Goal: Navigation & Orientation: Find specific page/section

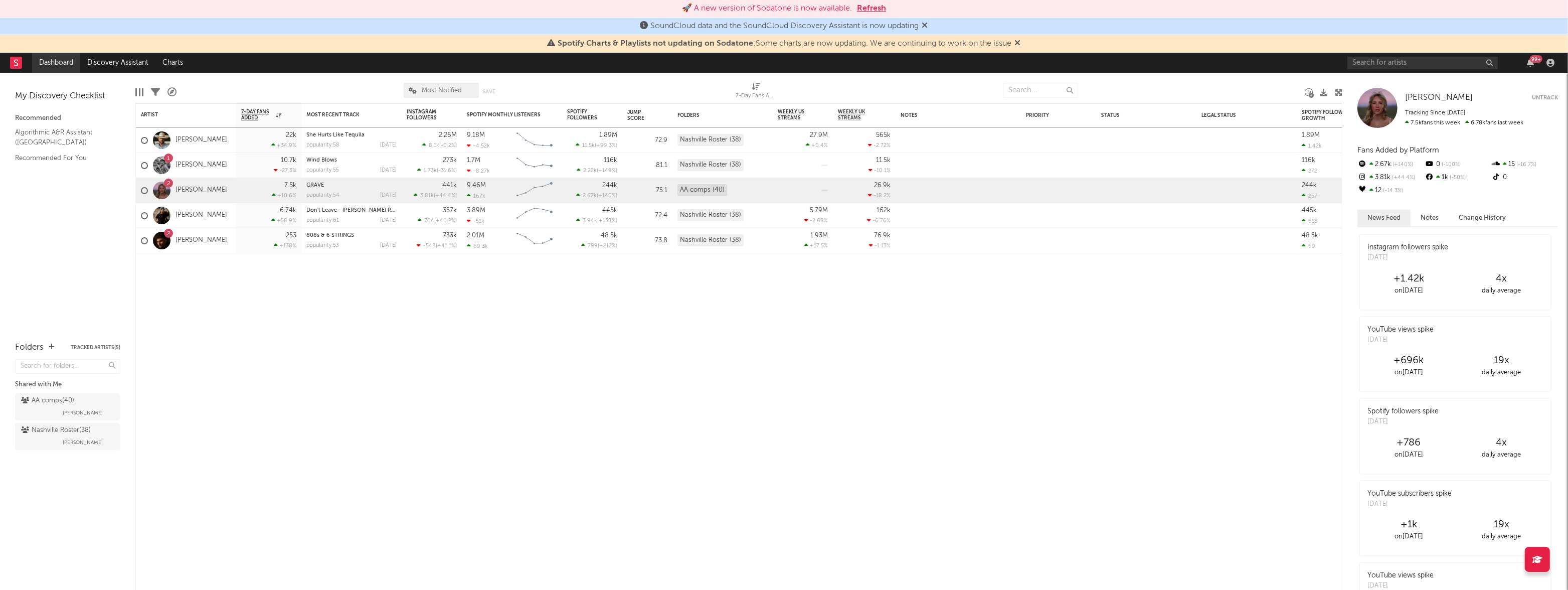
click at [47, 63] on link "Dashboard" at bounding box center [56, 63] width 49 height 20
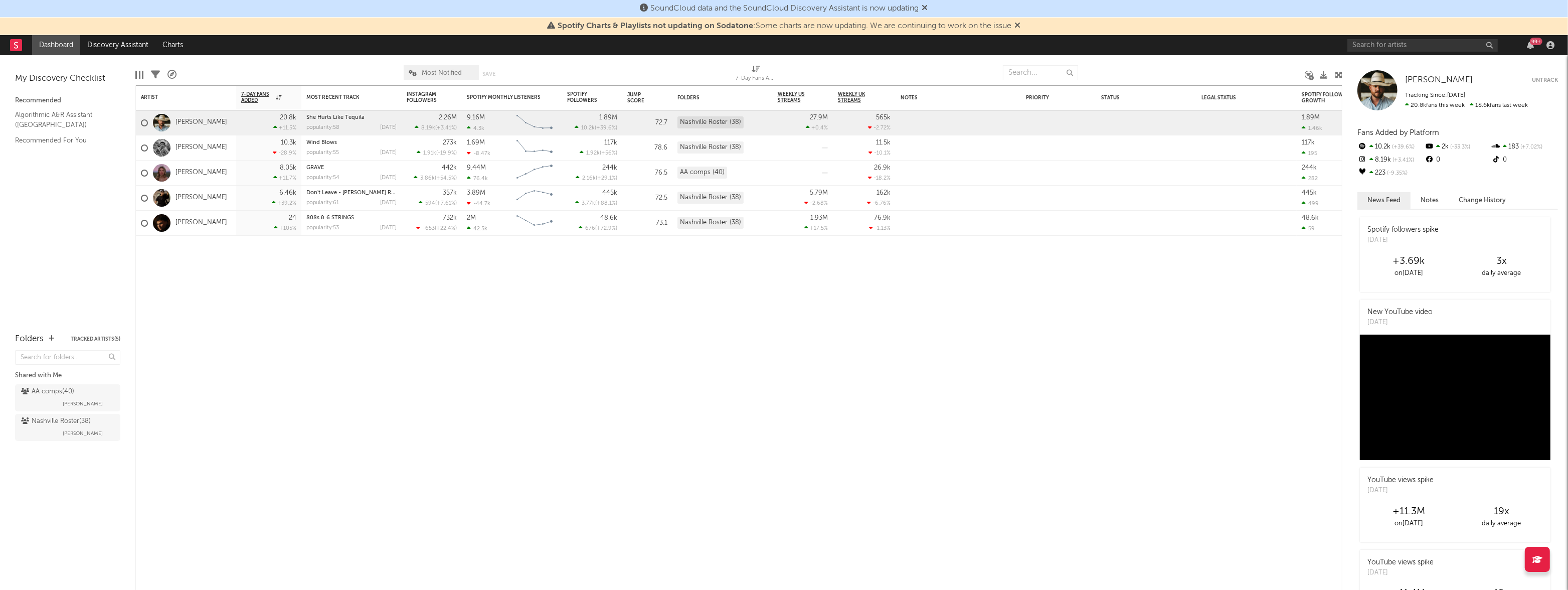
click at [58, 41] on link "Dashboard" at bounding box center [56, 45] width 49 height 20
click at [928, 7] on icon at bounding box center [926, 7] width 6 height 8
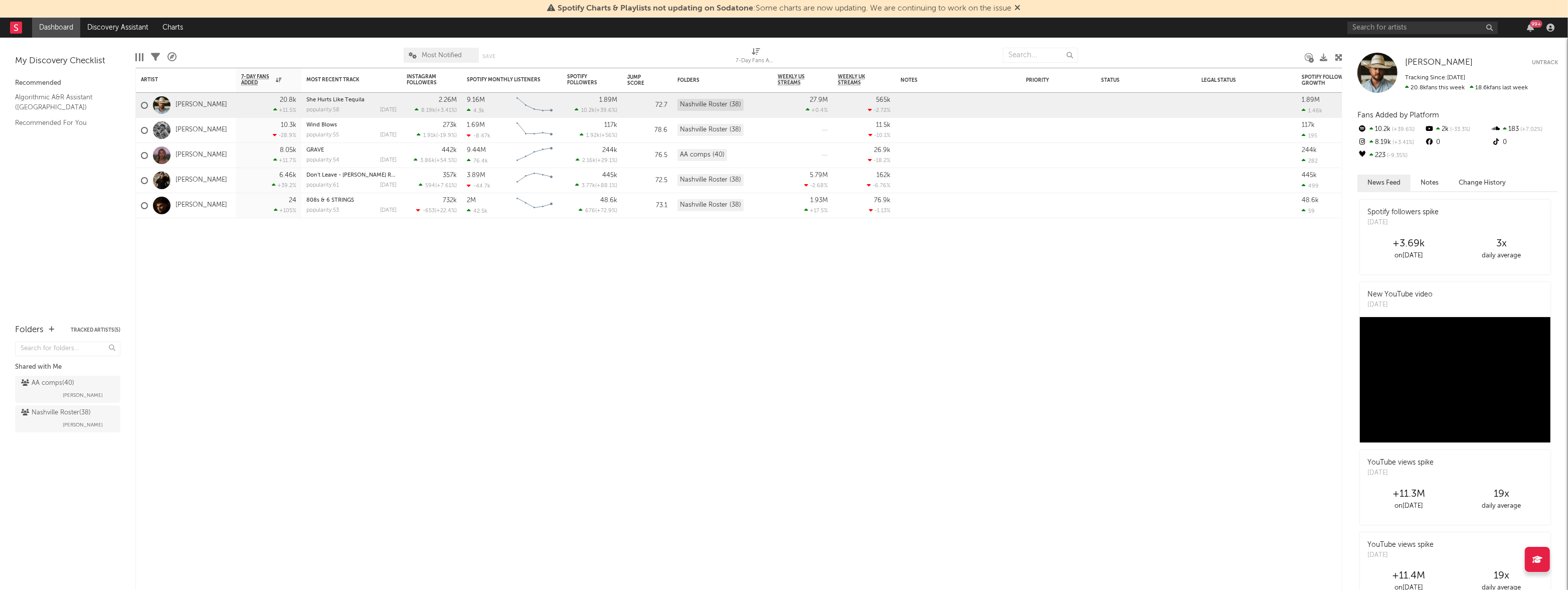
click at [1021, 9] on icon at bounding box center [1018, 7] width 6 height 8
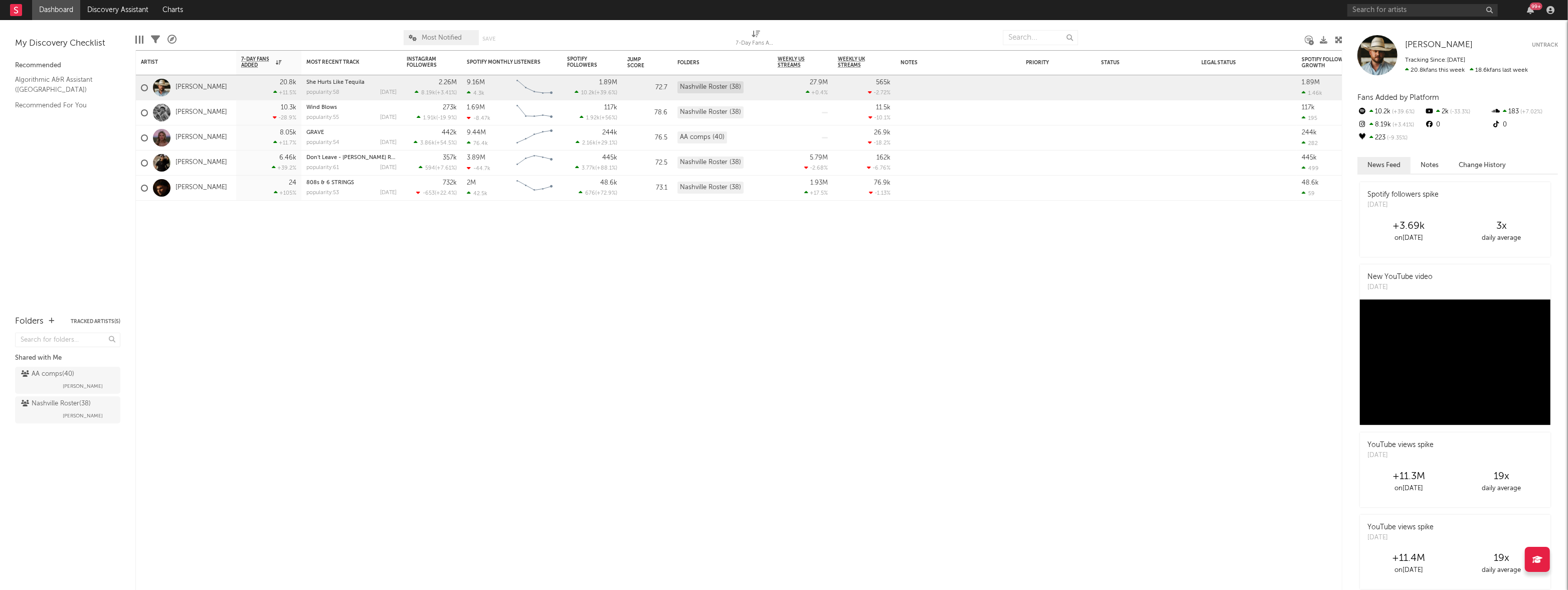
click at [52, 12] on link "Dashboard" at bounding box center [56, 10] width 49 height 20
